Goal: Task Accomplishment & Management: Manage account settings

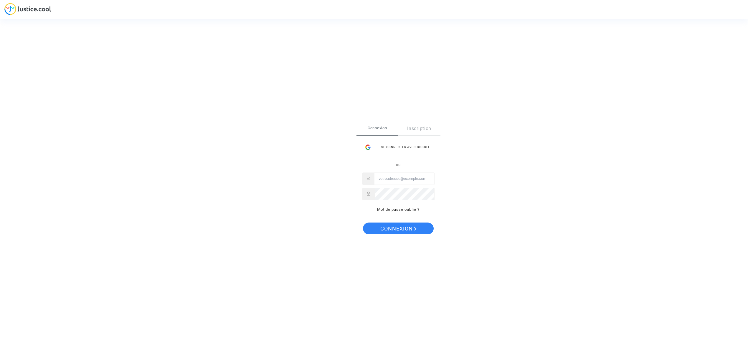
drag, startPoint x: 386, startPoint y: 178, endPoint x: 387, endPoint y: 182, distance: 3.6
click at [386, 179] on input "Email" at bounding box center [404, 179] width 60 height 12
type input "[EMAIL_ADDRESS][DOMAIN_NAME]"
click at [377, 226] on button "Connexion" at bounding box center [398, 229] width 71 height 12
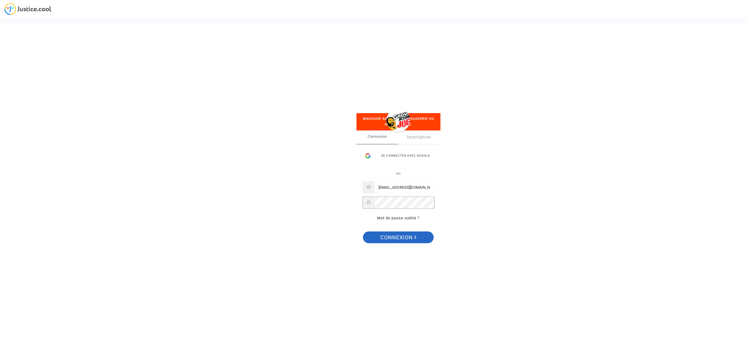
click at [384, 232] on span "Connexion" at bounding box center [398, 237] width 36 height 12
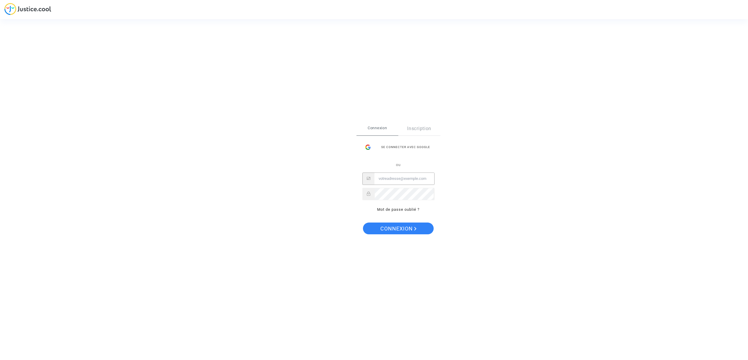
click at [380, 183] on input "Email" at bounding box center [404, 179] width 60 height 12
type input "[EMAIL_ADDRESS][DOMAIN_NAME]"
click at [404, 231] on span "Connexion" at bounding box center [398, 229] width 36 height 12
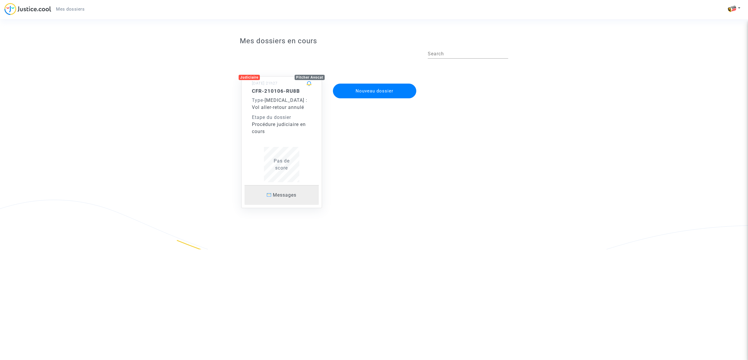
click at [275, 199] on link "Messages" at bounding box center [281, 195] width 74 height 20
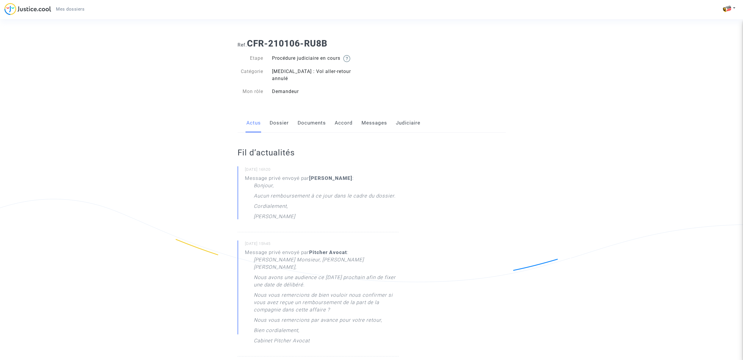
click at [312, 116] on link "Documents" at bounding box center [312, 122] width 28 height 19
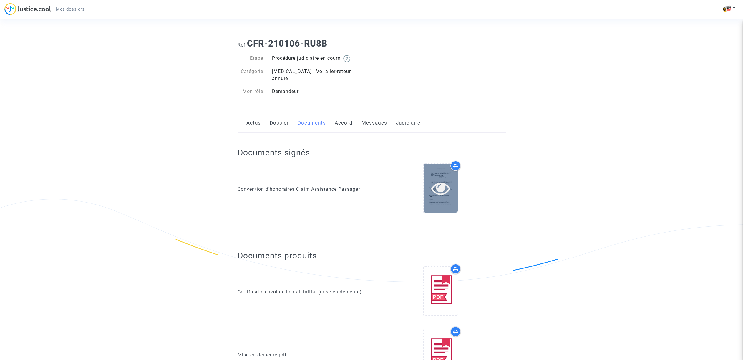
click at [435, 187] on icon at bounding box center [440, 188] width 19 height 19
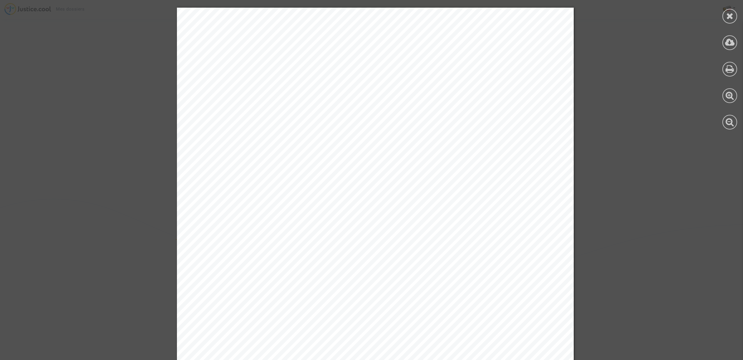
scroll to position [3955, 0]
